Goal: Contribute content: Add original content to the website for others to see

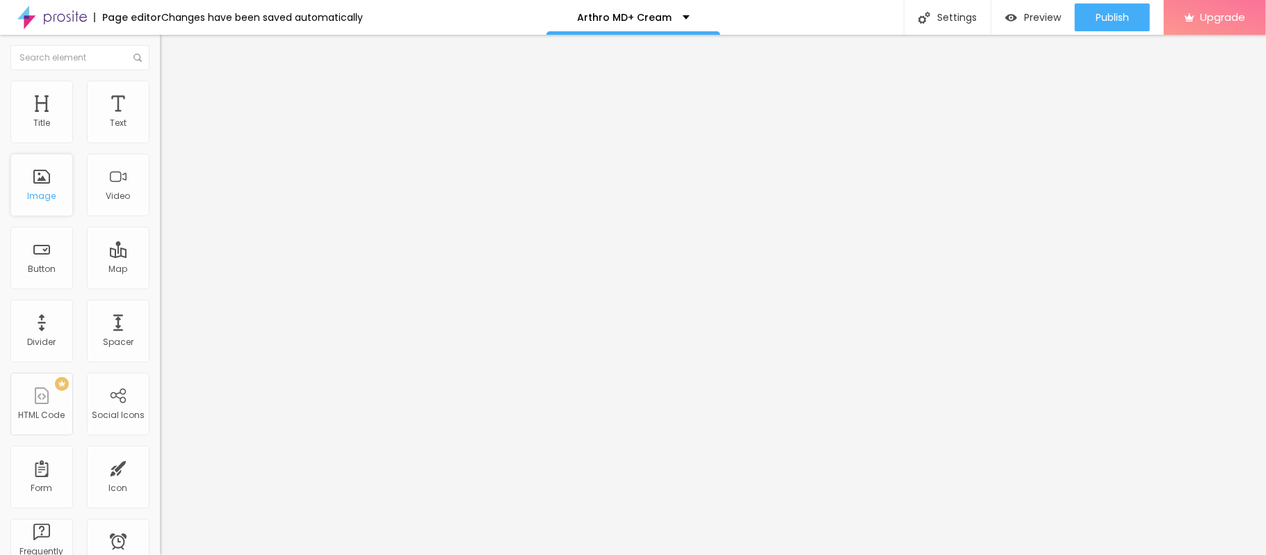
click at [54, 189] on div "Image" at bounding box center [41, 185] width 63 height 63
click at [160, 120] on span "Add image" at bounding box center [188, 114] width 57 height 12
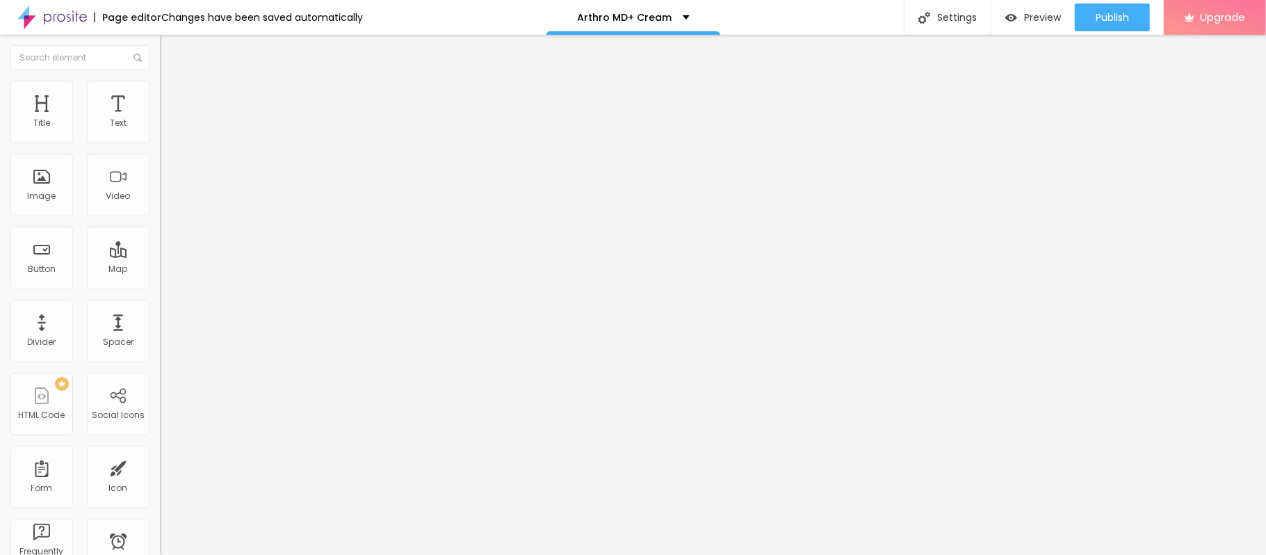
click at [160, 120] on span "Add image" at bounding box center [188, 114] width 57 height 12
click at [299, 554] on div at bounding box center [633, 563] width 1266 height 0
click at [296, 554] on div at bounding box center [633, 563] width 1266 height 0
click at [160, 120] on span "Add image" at bounding box center [188, 114] width 57 height 12
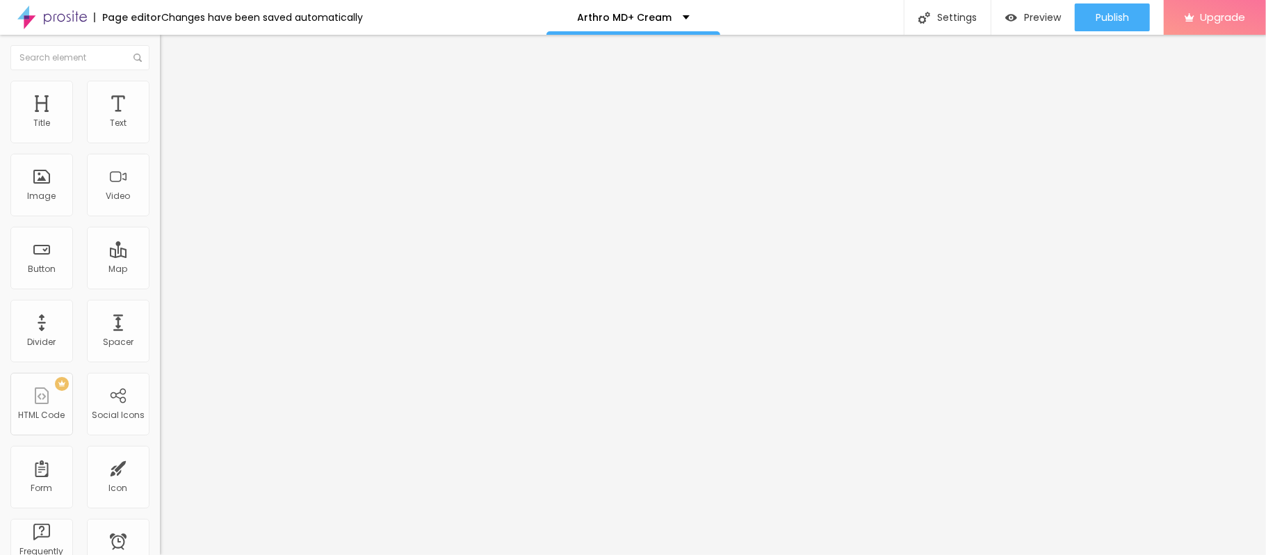
click at [160, 285] on input "https://" at bounding box center [243, 278] width 167 height 14
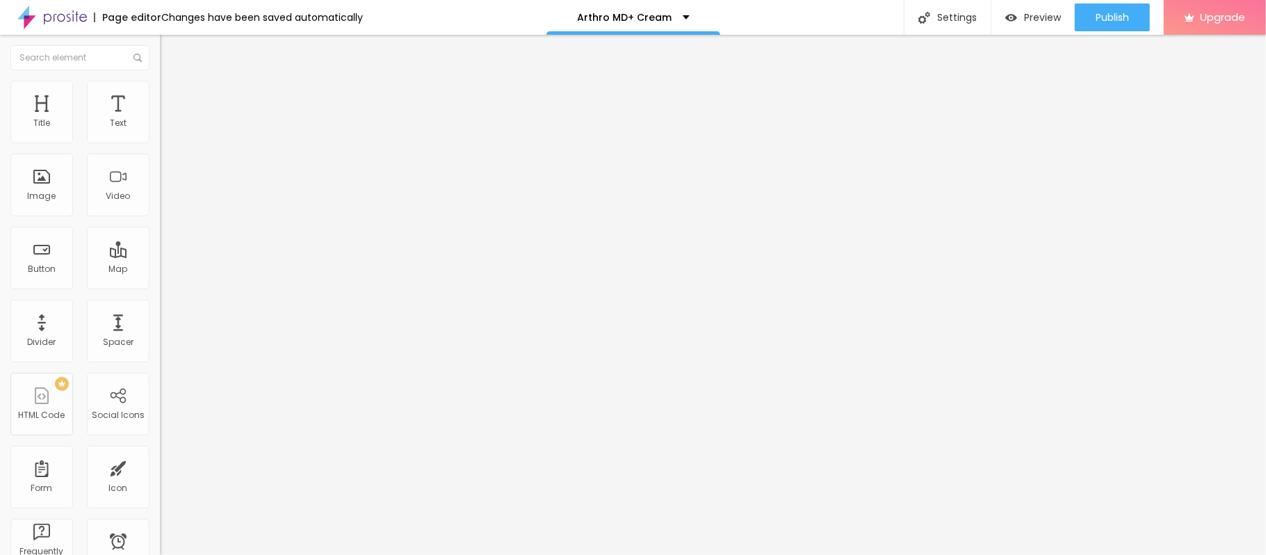
paste input "[DOMAIN_NAME][URL]"
type input "[URL][DOMAIN_NAME]"
click at [160, 131] on input "Click me" at bounding box center [243, 124] width 167 height 14
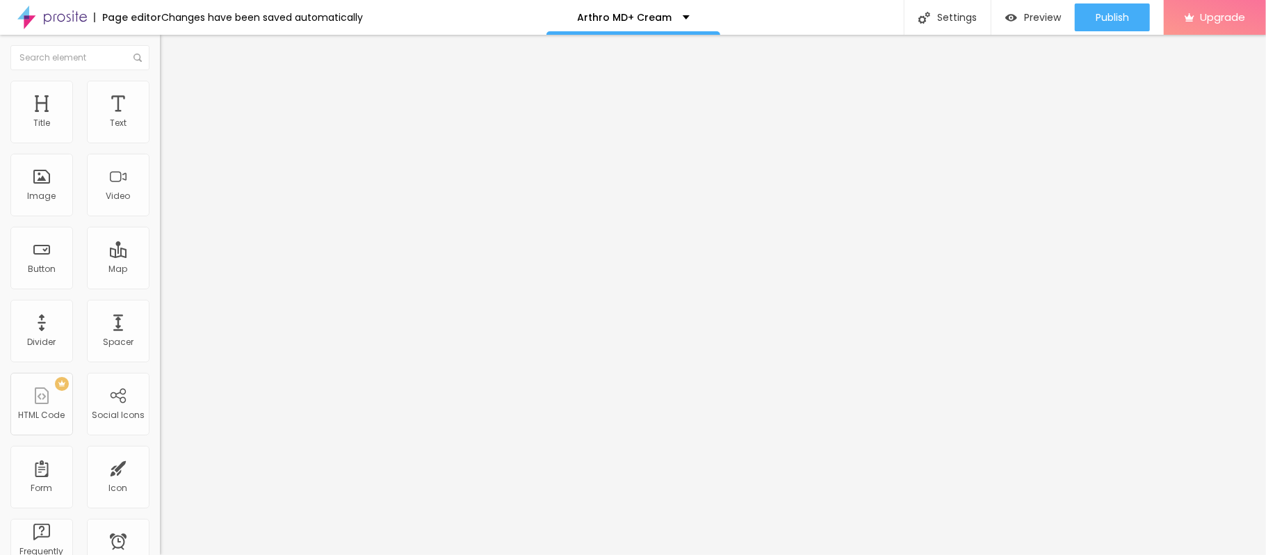
click at [160, 131] on input "Click me" at bounding box center [243, 124] width 167 height 14
click at [160, 304] on div at bounding box center [240, 304] width 160 height 0
click at [160, 286] on input "https://" at bounding box center [243, 279] width 167 height 14
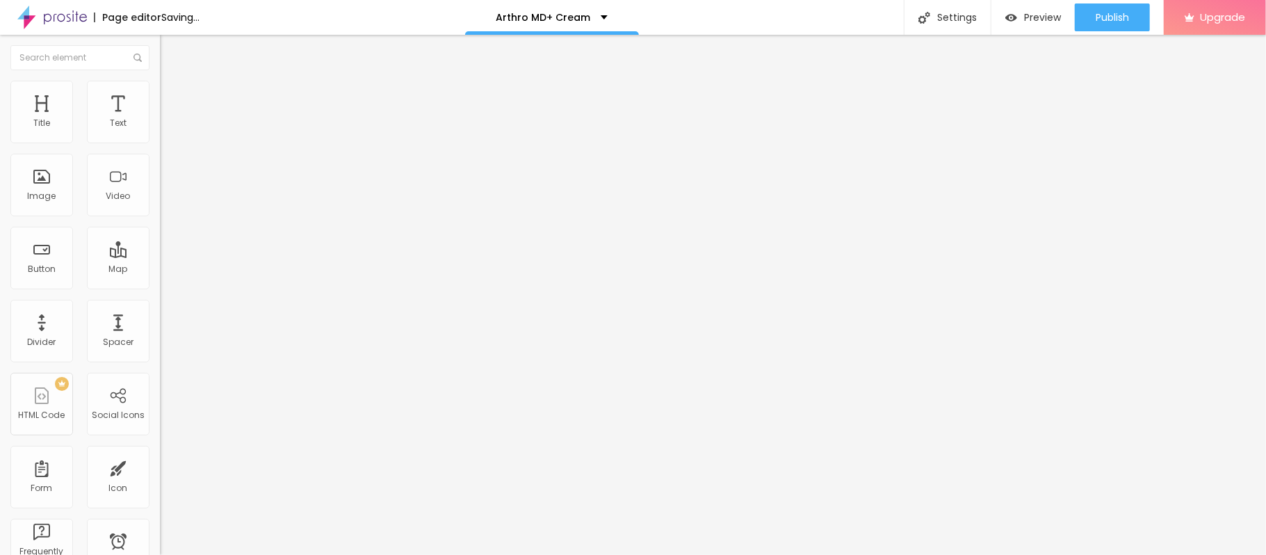
click at [160, 286] on input "https://" at bounding box center [243, 279] width 167 height 14
paste input "[DOMAIN_NAME][URL]"
type input "[URL][DOMAIN_NAME]"
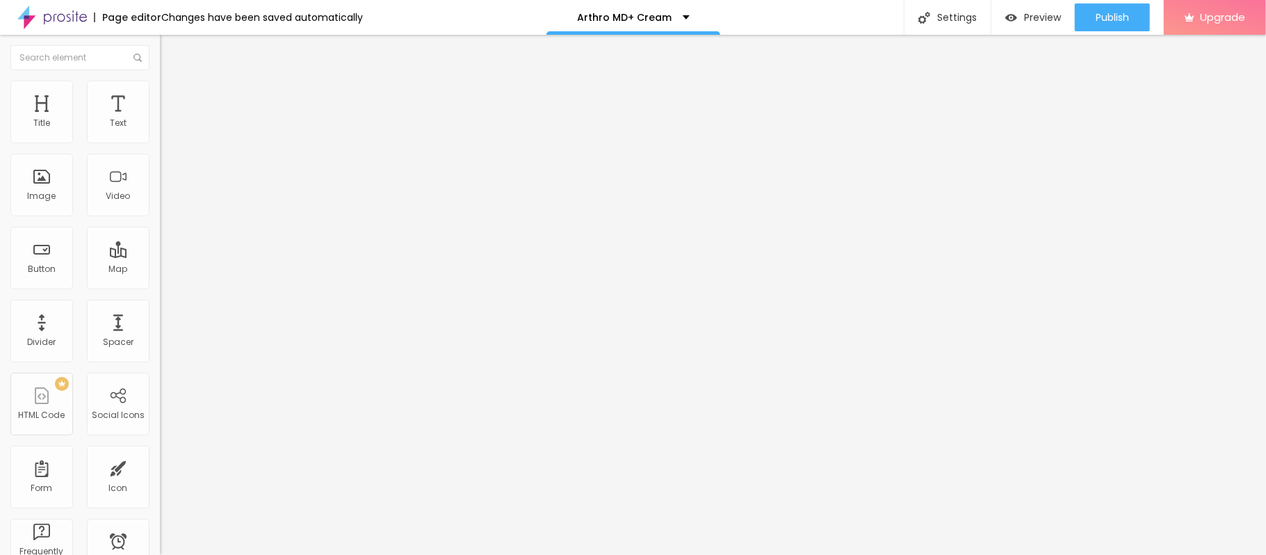
click at [160, 131] on input "Click me" at bounding box center [243, 124] width 167 height 14
paste input "🔥𝐒𝐚𝐥𝐞 𝐈𝐬 𝐋𝐢𝐯𝐞 🟢 𝐒𝐡𝐨𝐩 𝐍𝐨𝐰❗"
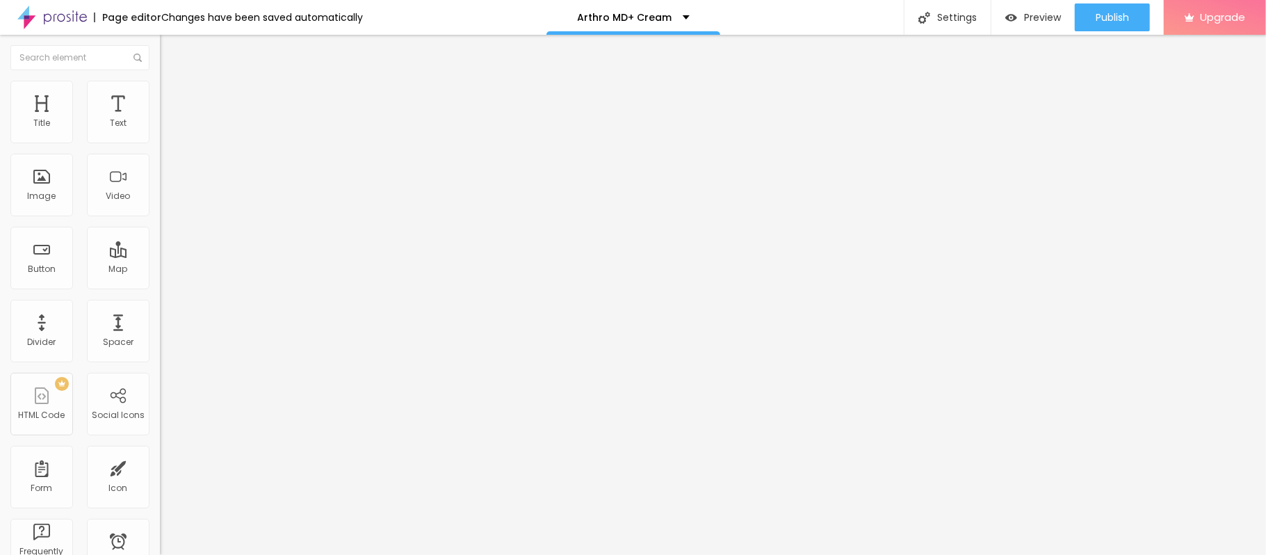
type input "🔥𝐒𝐚𝐥𝐞 𝐈𝐬 𝐋𝐢𝐯𝐞 🟢 𝐒𝐡𝐨𝐩 𝐍𝐨𝐰❗"
click at [1095, 13] on span "Publish" at bounding box center [1111, 17] width 33 height 11
click at [1033, 95] on link "View page" at bounding box center [1071, 96] width 125 height 9
click at [160, 120] on span "Add image" at bounding box center [188, 114] width 57 height 12
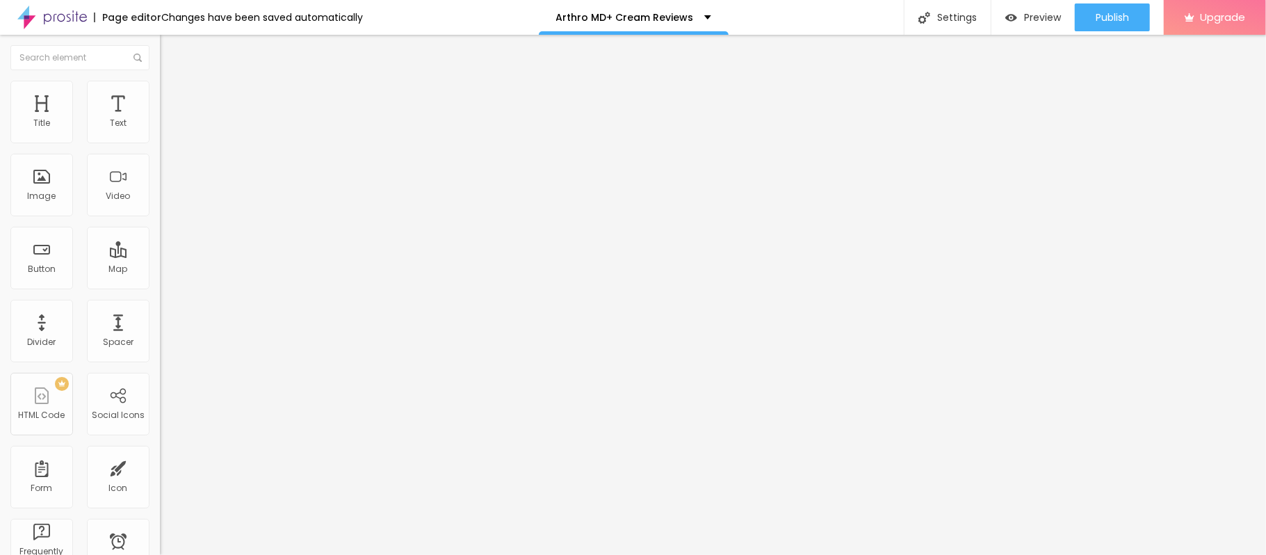
click at [160, 285] on input "https://" at bounding box center [243, 278] width 167 height 14
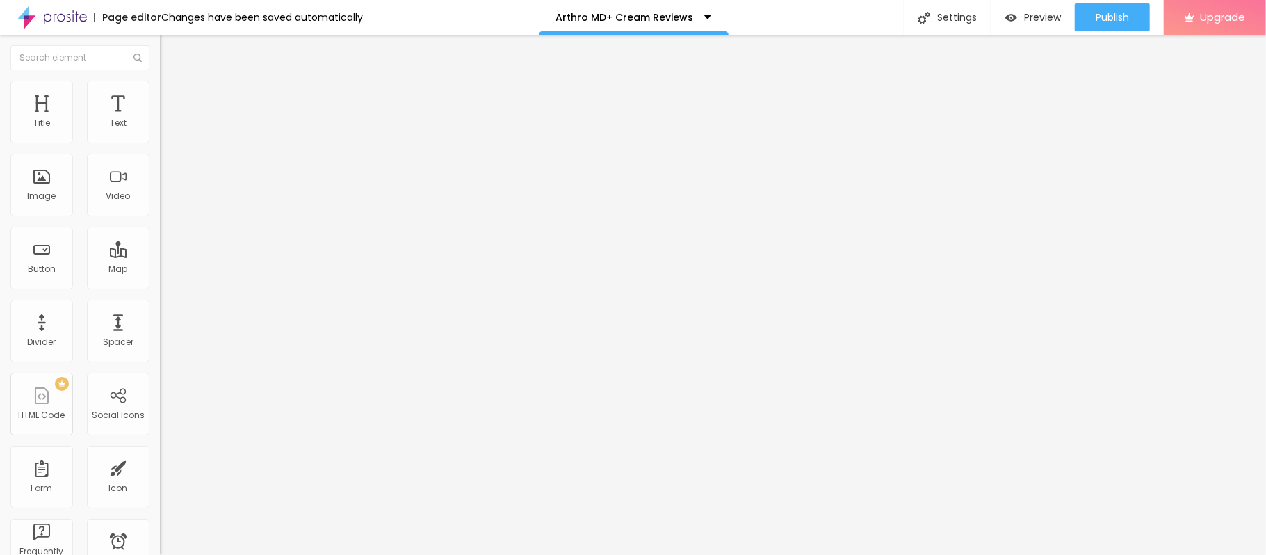
click at [160, 285] on input "https://" at bounding box center [243, 278] width 167 height 14
paste input "[DOMAIN_NAME][URL]"
type input "[URL][DOMAIN_NAME]"
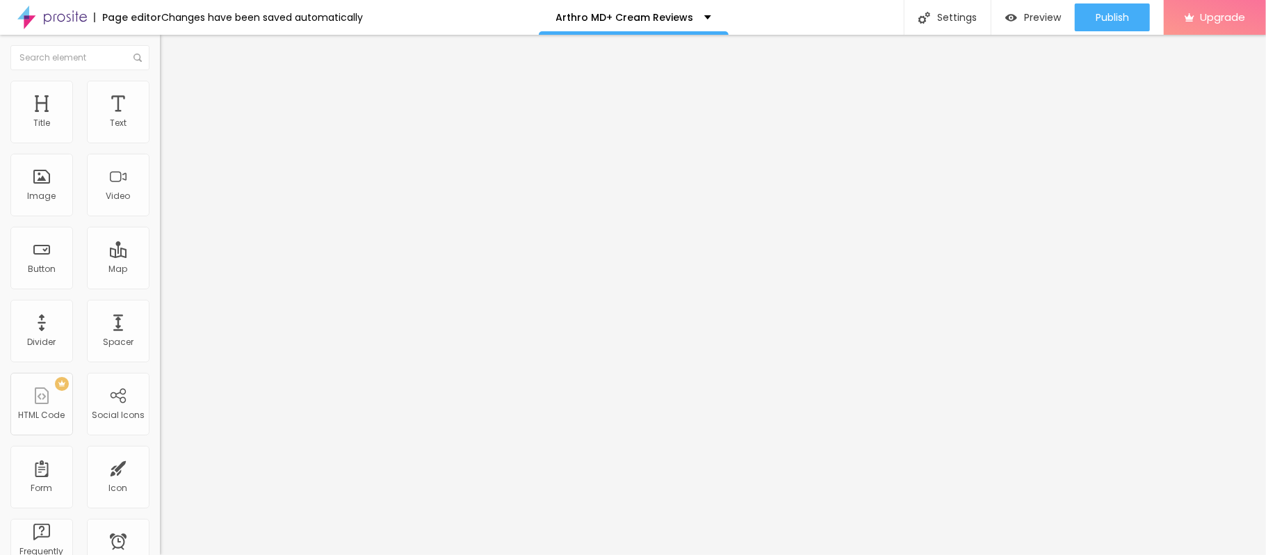
click at [160, 176] on img at bounding box center [165, 171] width 10 height 10
click at [160, 187] on img at bounding box center [165, 182] width 10 height 10
click at [160, 285] on input "[URL][DOMAIN_NAME]" at bounding box center [243, 278] width 167 height 14
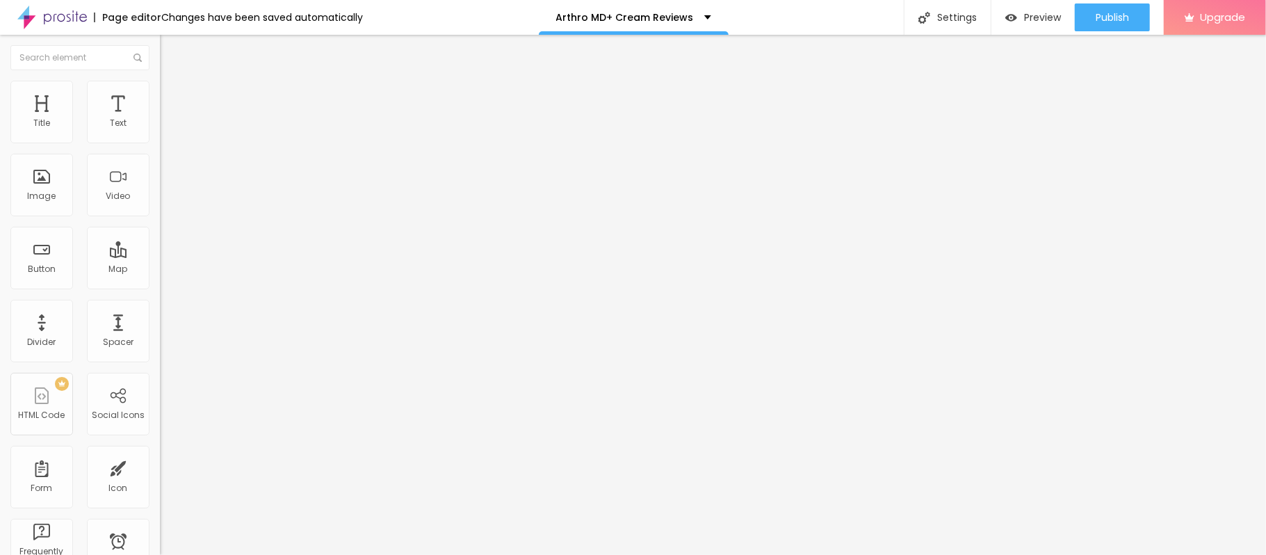
click at [160, 285] on input "[URL][DOMAIN_NAME]" at bounding box center [243, 278] width 167 height 14
click at [160, 304] on div at bounding box center [240, 304] width 160 height 0
click at [160, 279] on input "https://" at bounding box center [243, 279] width 167 height 14
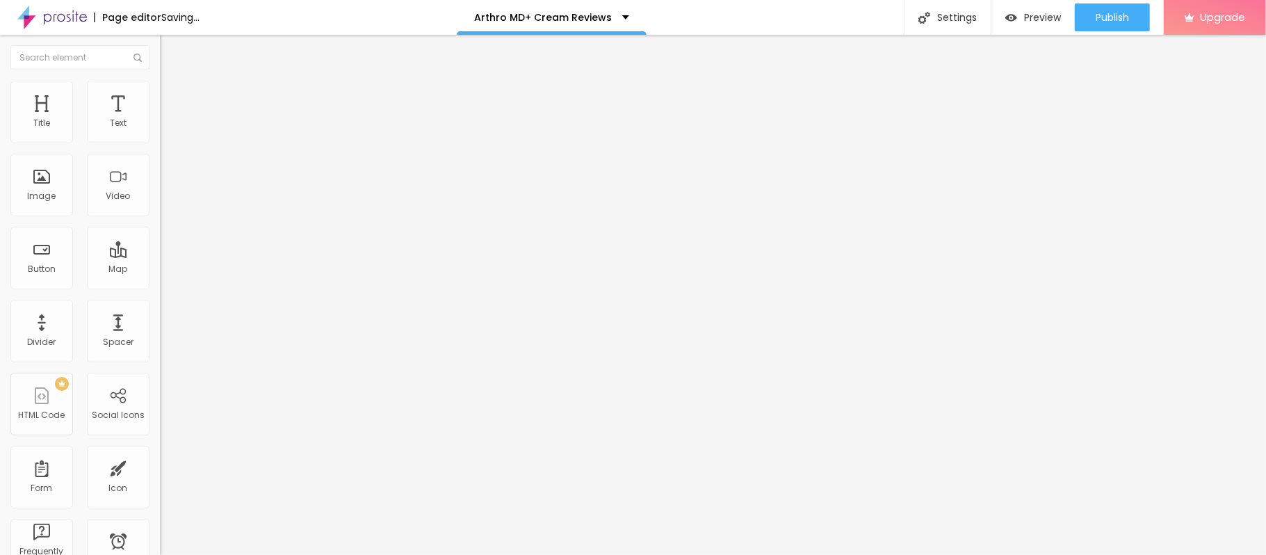
click at [160, 279] on input "https://" at bounding box center [243, 279] width 167 height 14
paste input "[DOMAIN_NAME][URL]"
type input "[URL][DOMAIN_NAME]"
click at [160, 131] on input "Click me" at bounding box center [243, 124] width 167 height 14
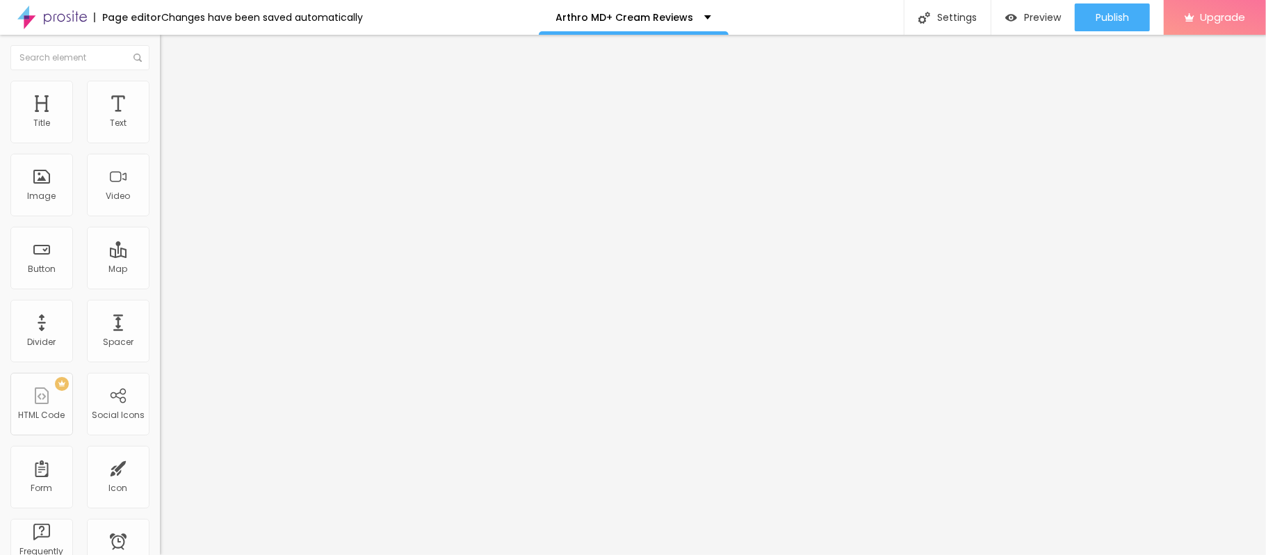
scroll to position [0, 0]
click at [160, 131] on input "Click me" at bounding box center [243, 124] width 167 height 14
paste input "🔥𝐒𝐚𝐥𝐞 𝐈𝐬 𝐋𝐢𝐯𝐞 🟢 𝐒𝐡𝐨𝐩 𝐍𝐨𝐰❗"
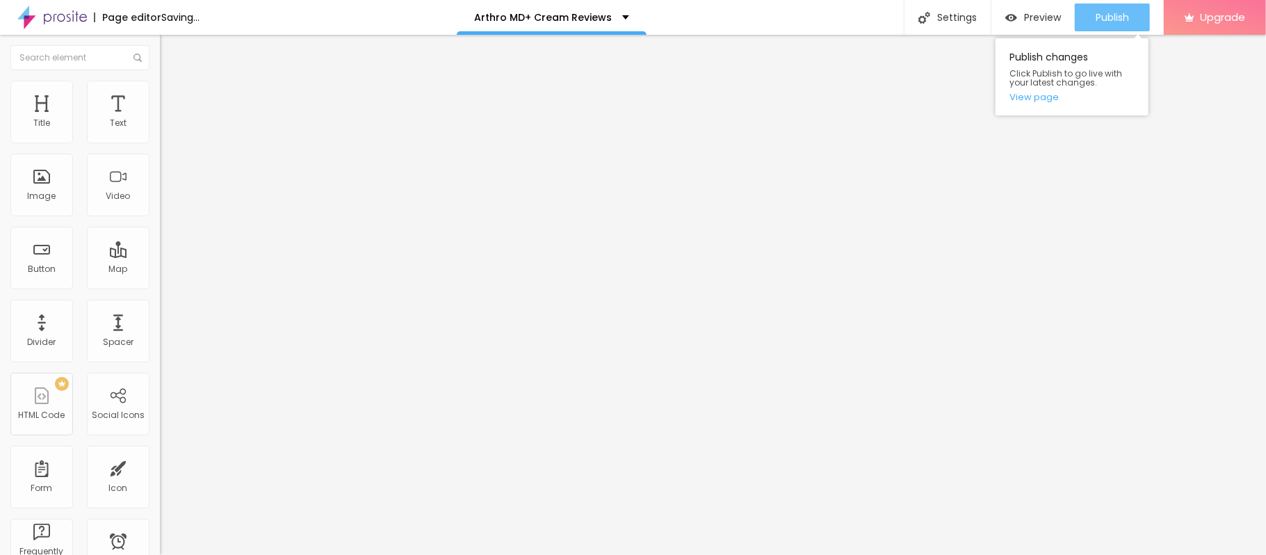
type input "🔥𝐒𝐚𝐥𝐞 𝐈𝐬 𝐋𝐢𝐯𝐞 🟢 𝐒𝐡𝐨𝐩 𝐍𝐨𝐰❗"
click at [1096, 20] on span "Publish" at bounding box center [1111, 17] width 33 height 11
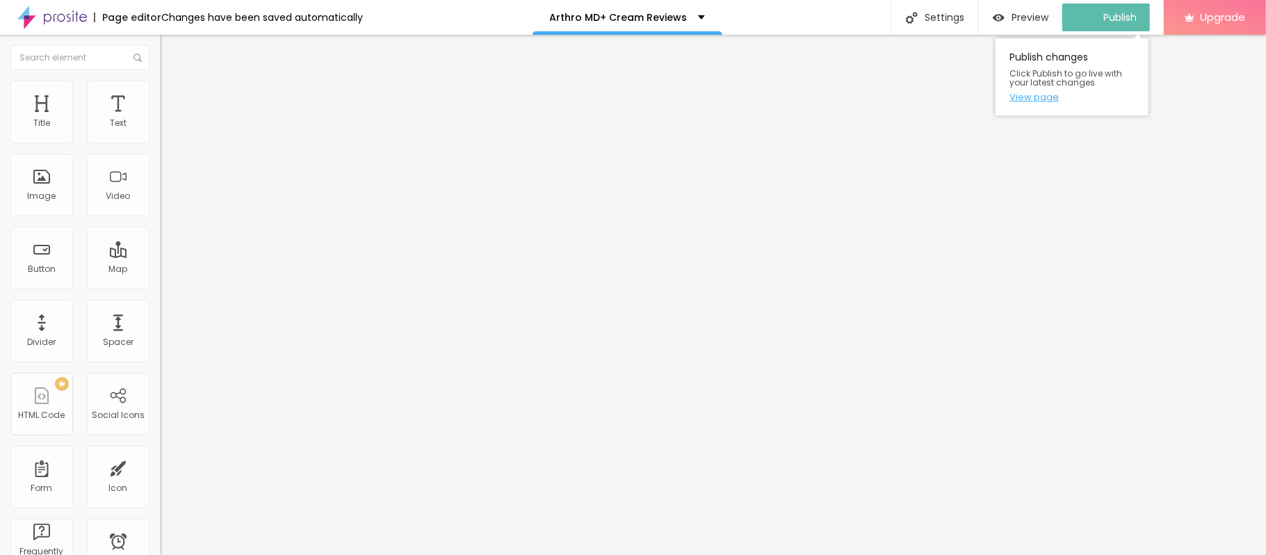
click at [1033, 101] on link "View page" at bounding box center [1071, 96] width 125 height 9
